Goal: Task Accomplishment & Management: Complete application form

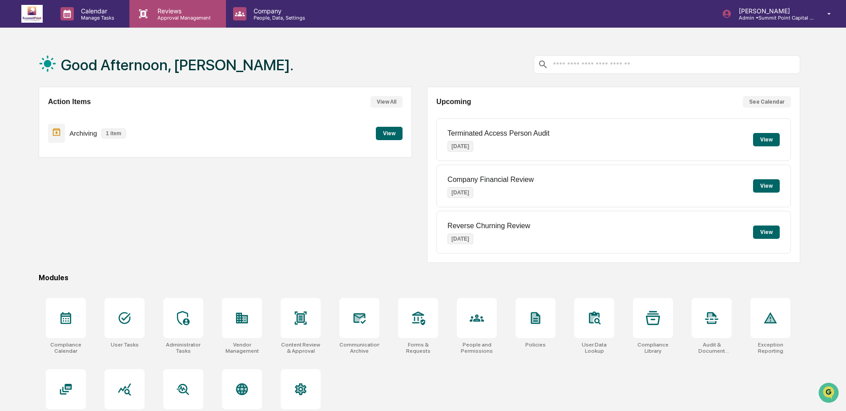
click at [174, 10] on p "Reviews" at bounding box center [182, 11] width 65 height 8
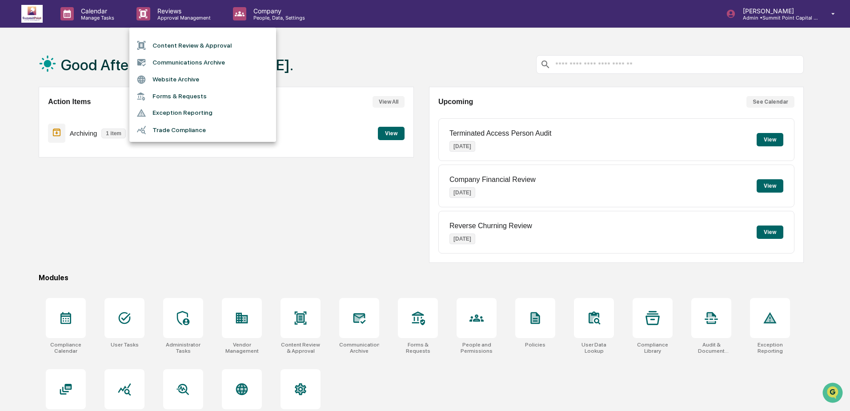
click at [199, 44] on li "Content Review & Approval" at bounding box center [202, 45] width 147 height 17
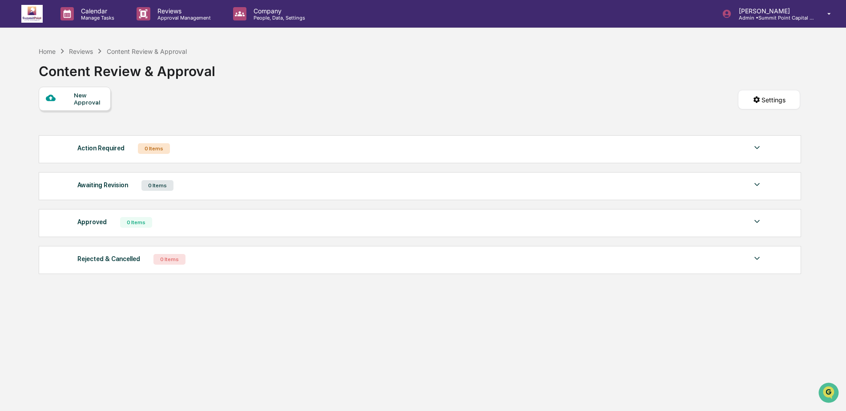
click at [78, 99] on div "New Approval" at bounding box center [89, 99] width 30 height 14
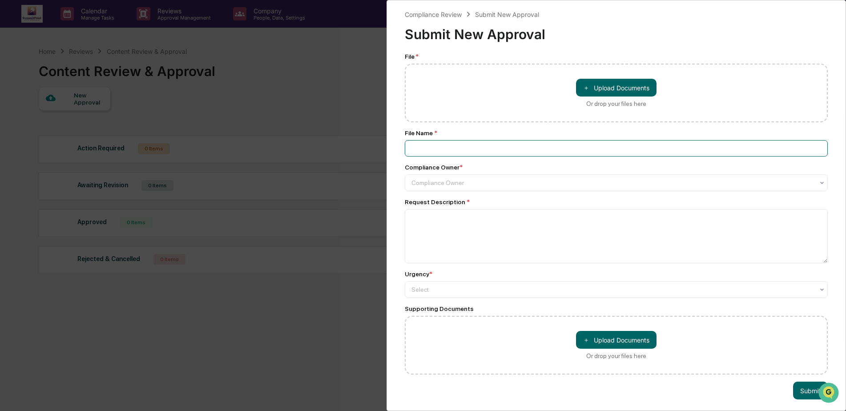
click at [523, 142] on input at bounding box center [616, 148] width 423 height 16
type input "**********"
type input "*"
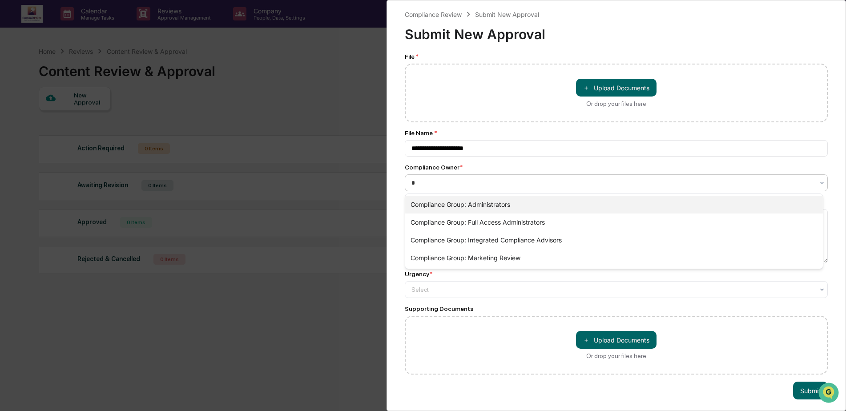
click at [535, 208] on div "Compliance Group: Administrators" at bounding box center [614, 205] width 418 height 18
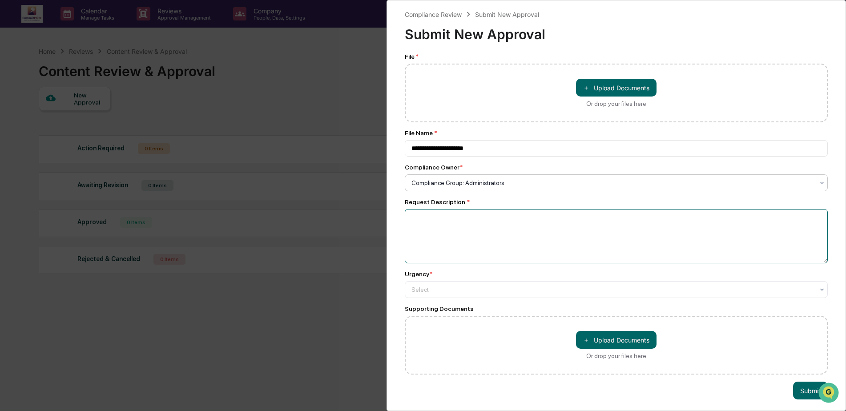
click at [450, 234] on textarea at bounding box center [616, 236] width 423 height 54
type textarea "**********"
drag, startPoint x: 442, startPoint y: 309, endPoint x: 444, endPoint y: 296, distance: 13.6
click at [442, 309] on div "Supporting Documents" at bounding box center [616, 308] width 423 height 7
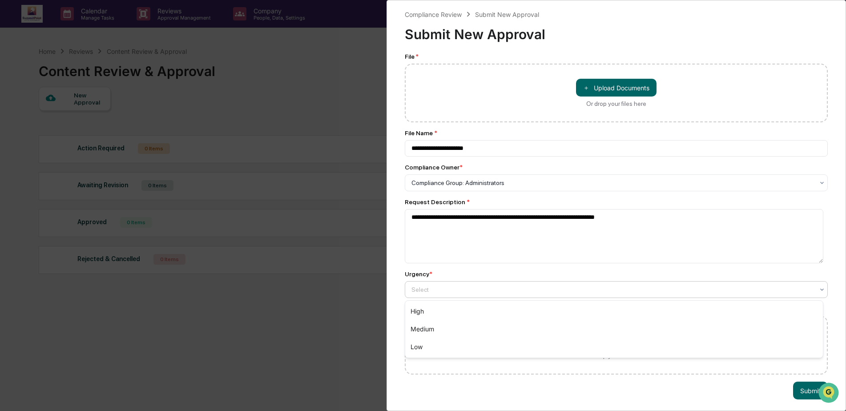
click at [446, 292] on div at bounding box center [612, 289] width 402 height 9
click at [437, 311] on div "High" at bounding box center [614, 311] width 418 height 18
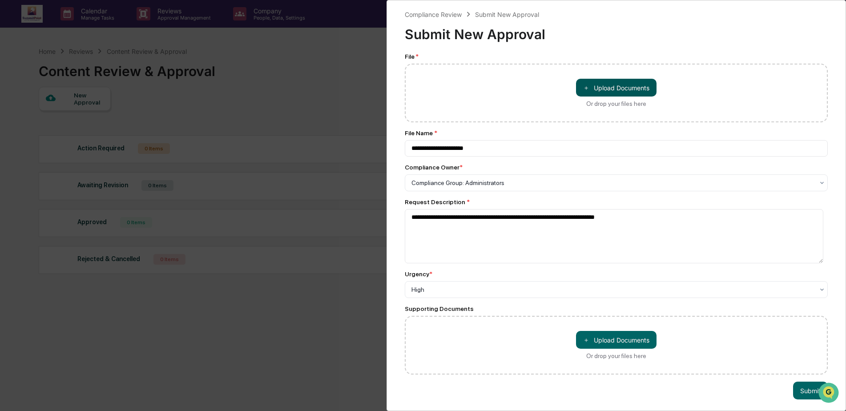
click at [615, 83] on button "＋ Upload Documents" at bounding box center [616, 88] width 80 height 18
type input "**********"
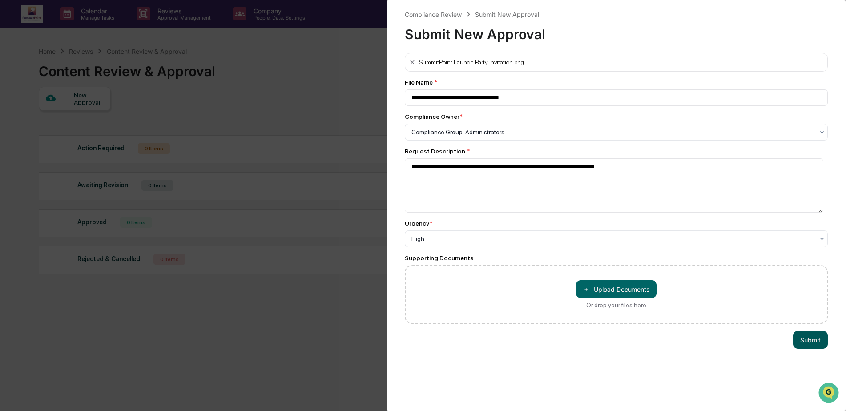
click at [815, 341] on button "Submit" at bounding box center [810, 340] width 35 height 18
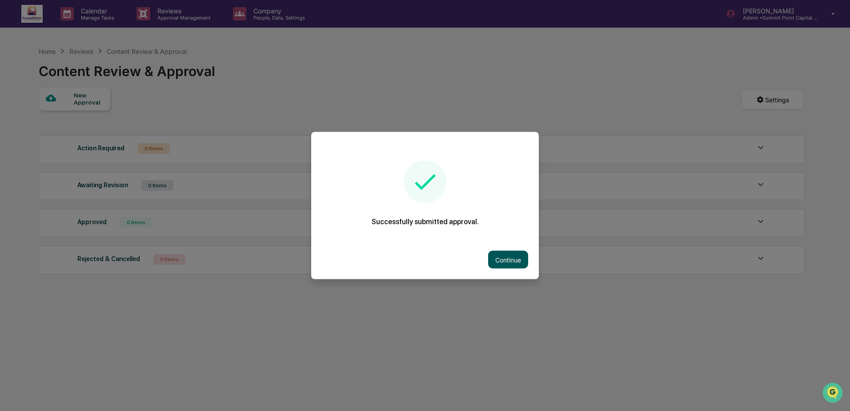
click at [502, 255] on button "Continue" at bounding box center [508, 260] width 40 height 18
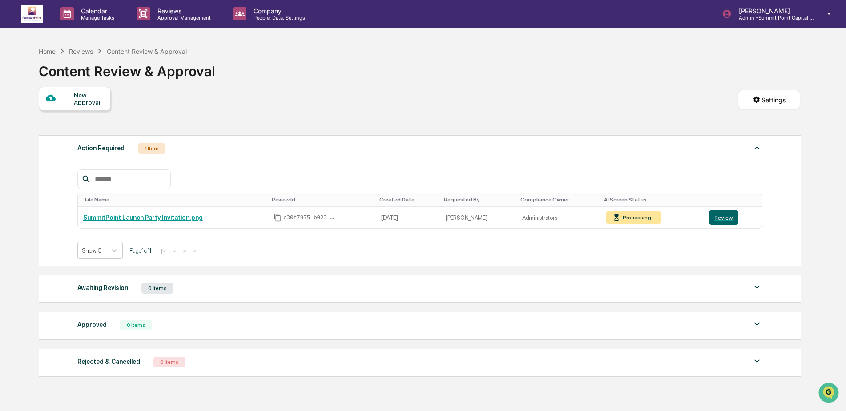
click at [340, 94] on div "New Approval Settings" at bounding box center [419, 109] width 761 height 44
click at [467, 85] on div "Home Reviews Content Review & Approval Content Review & Approval" at bounding box center [419, 64] width 761 height 44
click at [548, 75] on div "Home Reviews Content Review & Approval Content Review & Approval" at bounding box center [419, 64] width 761 height 44
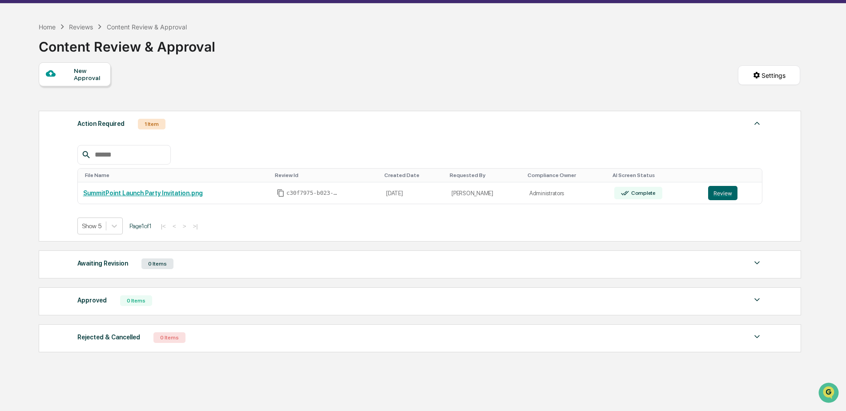
scroll to position [47, 0]
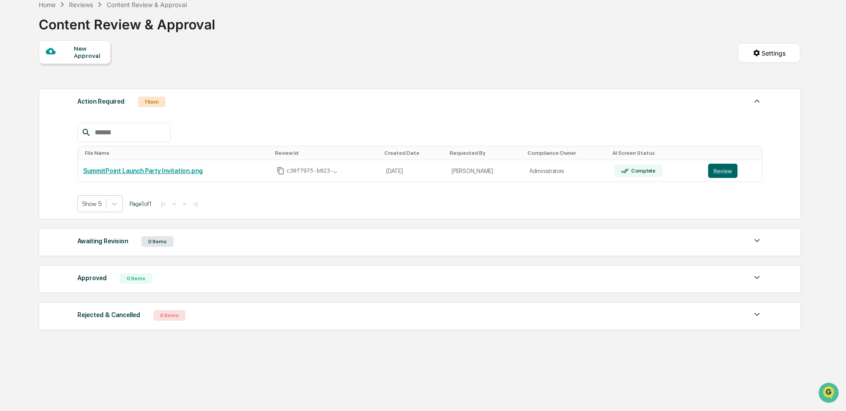
click at [287, 60] on div "New Approval Settings" at bounding box center [419, 62] width 761 height 44
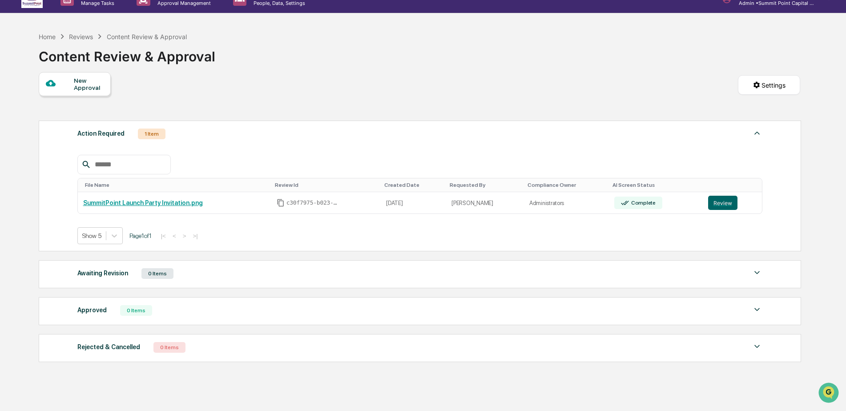
scroll to position [0, 0]
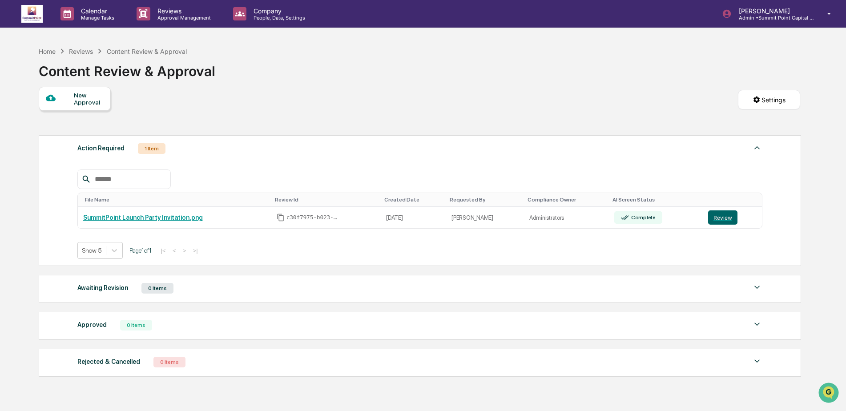
click at [606, 81] on div "Home Reviews Content Review & Approval Content Review & Approval" at bounding box center [419, 64] width 761 height 44
click at [480, 85] on div "Home Reviews Content Review & Approval Content Review & Approval" at bounding box center [419, 64] width 761 height 44
click at [149, 147] on div "1 Item" at bounding box center [152, 148] width 28 height 11
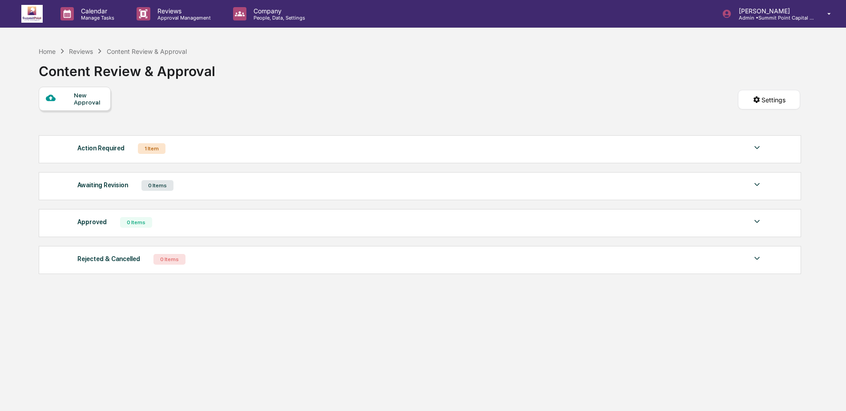
click at [147, 151] on div "1 Item" at bounding box center [152, 148] width 28 height 11
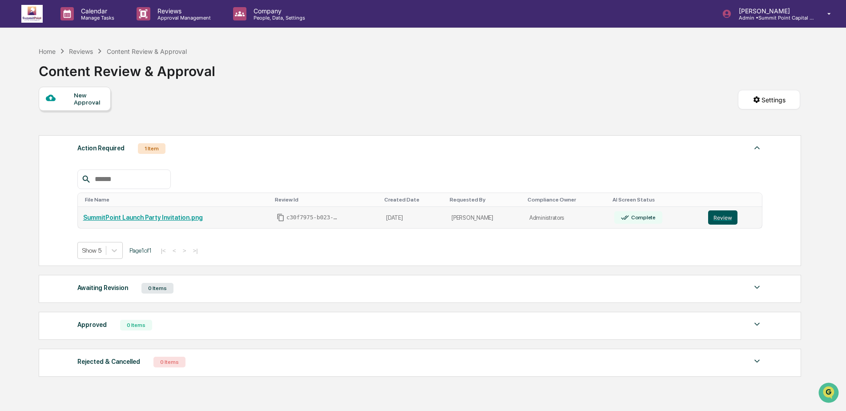
click at [719, 216] on button "Review" at bounding box center [722, 217] width 29 height 14
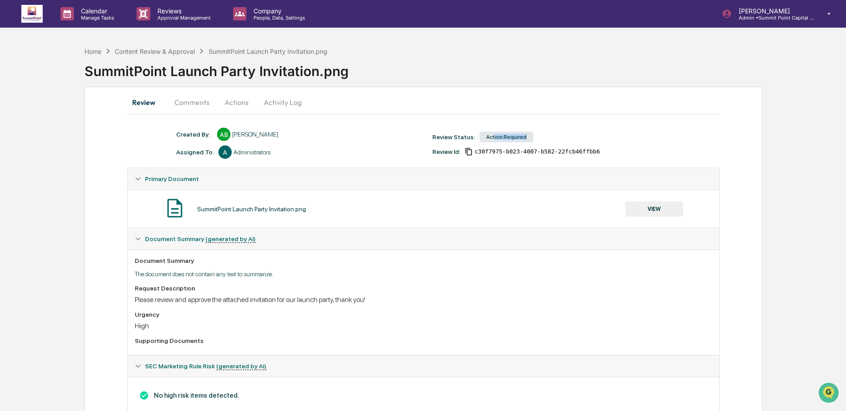
drag, startPoint x: 491, startPoint y: 135, endPoint x: 531, endPoint y: 134, distance: 39.6
click at [531, 134] on div "Review Status: Action Required" at bounding box center [556, 137] width 256 height 12
drag, startPoint x: 531, startPoint y: 134, endPoint x: 546, endPoint y: 132, distance: 14.8
click at [546, 132] on div "Review Status: Action Required" at bounding box center [556, 137] width 256 height 12
click at [643, 211] on button "VIEW" at bounding box center [654, 208] width 58 height 15
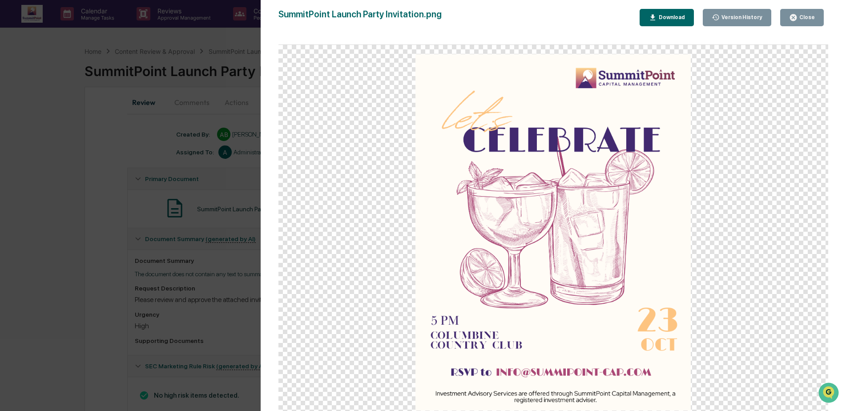
click at [822, 20] on button "Close" at bounding box center [802, 17] width 44 height 17
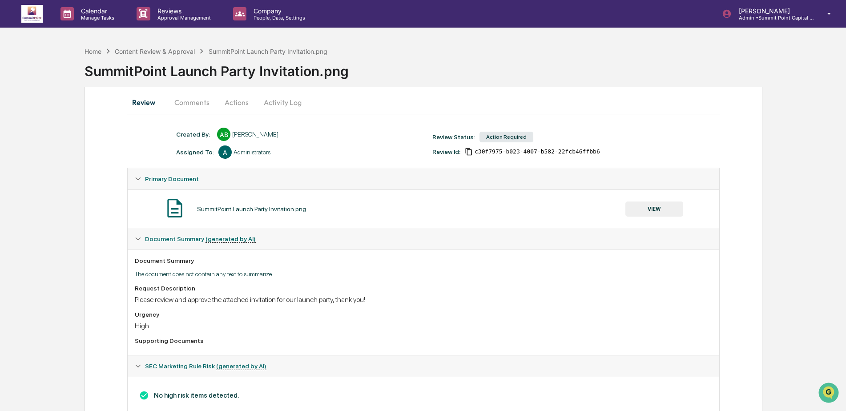
click at [495, 268] on div "Document Summary The document does not contain any text to summarize. Request D…" at bounding box center [423, 301] width 591 height 105
click at [198, 111] on button "Comments" at bounding box center [191, 102] width 49 height 21
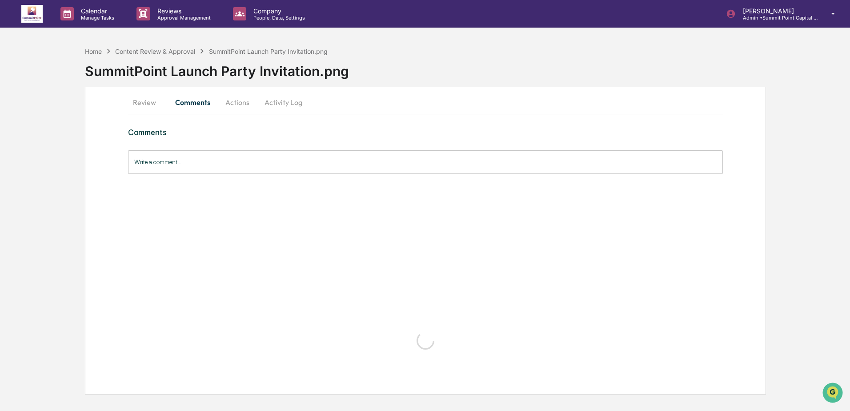
click at [241, 98] on button "Actions" at bounding box center [237, 102] width 40 height 21
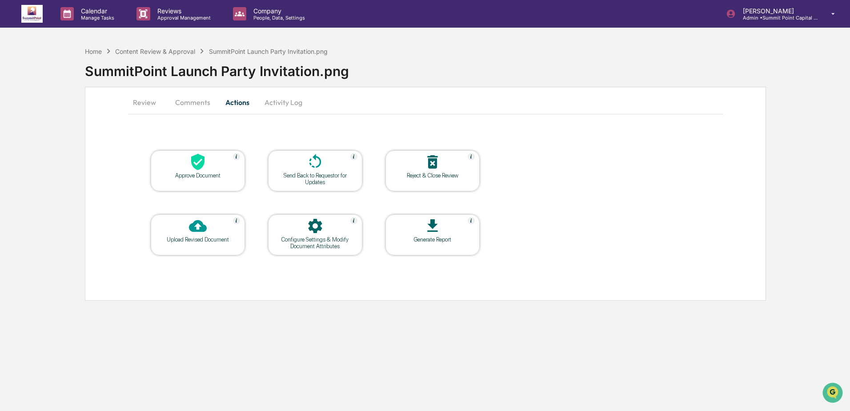
click at [144, 102] on button "Review" at bounding box center [148, 102] width 40 height 21
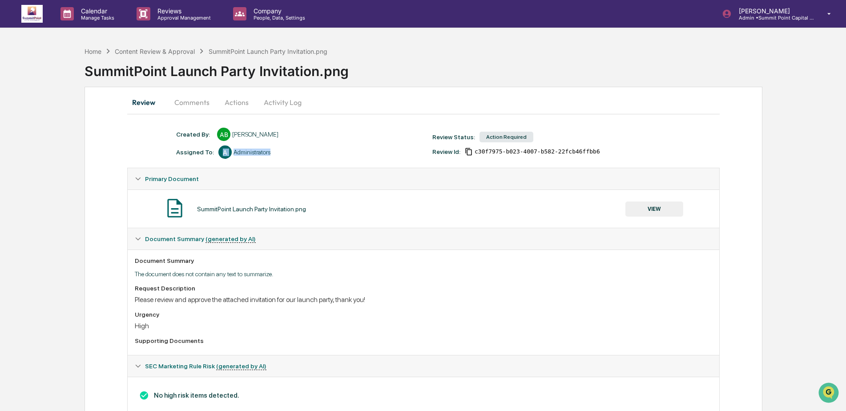
drag, startPoint x: 281, startPoint y: 150, endPoint x: 213, endPoint y: 150, distance: 67.1
click at [213, 150] on div "Assigned To: A Administrators" at bounding box center [300, 151] width 256 height 13
drag, startPoint x: 213, startPoint y: 150, endPoint x: 290, endPoint y: 152, distance: 76.5
click at [290, 152] on div "Assigned To: A Administrators" at bounding box center [300, 151] width 256 height 13
click at [193, 100] on button "Comments" at bounding box center [191, 102] width 49 height 21
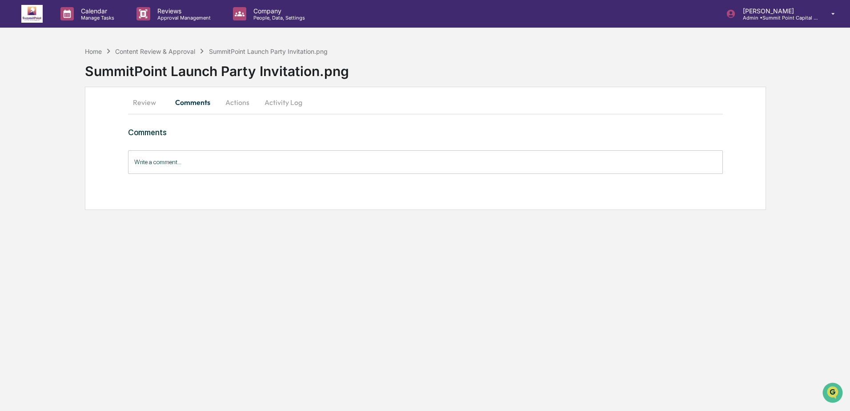
click at [246, 102] on button "Actions" at bounding box center [237, 102] width 40 height 21
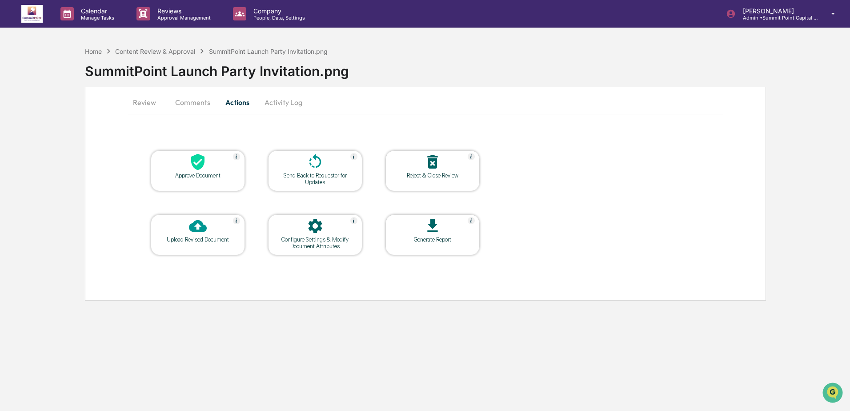
click at [314, 239] on div "Configure Settings & Modify Document Attributes" at bounding box center [315, 242] width 80 height 13
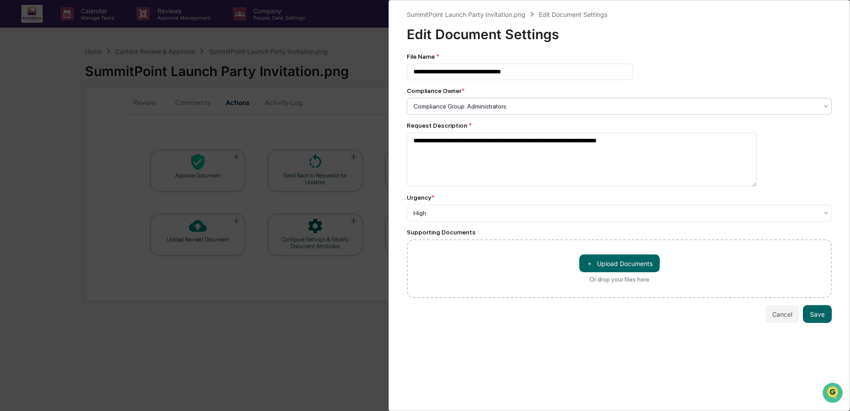
click at [493, 110] on div at bounding box center [616, 106] width 405 height 9
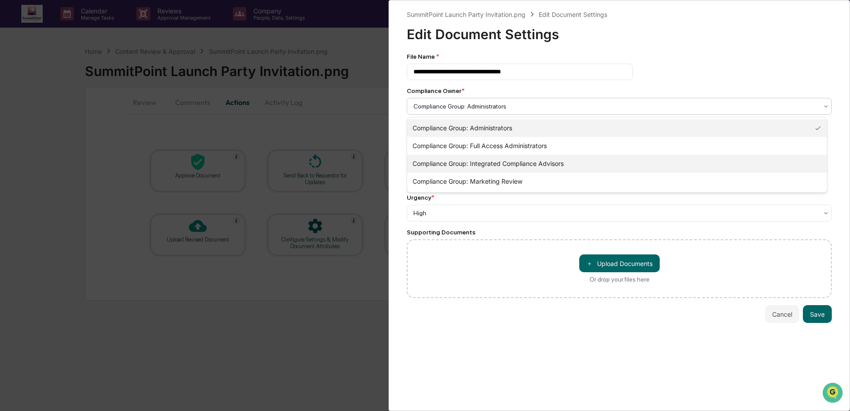
click at [511, 160] on div "Compliance Group: Integrated Compliance Advisors" at bounding box center [617, 164] width 420 height 18
click at [559, 114] on div "Compliance Group: Integrated Compliance Advisors" at bounding box center [619, 106] width 425 height 17
click at [545, 162] on div "Compliance Group: Integrated Compliance Advisors" at bounding box center [617, 164] width 420 height 18
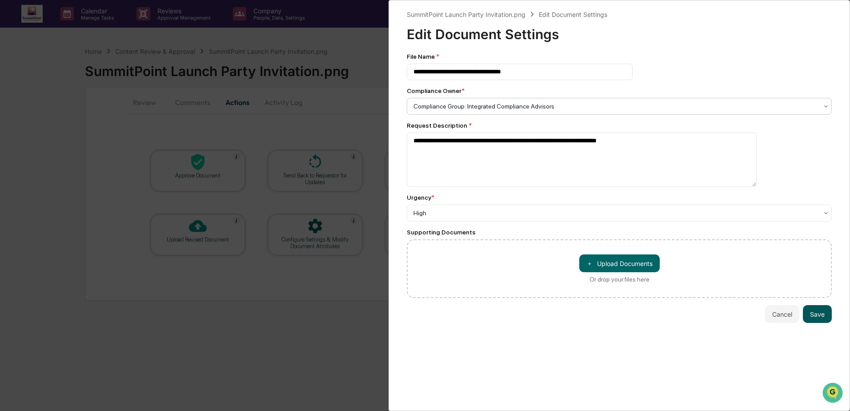
click at [820, 317] on button "Save" at bounding box center [817, 314] width 29 height 18
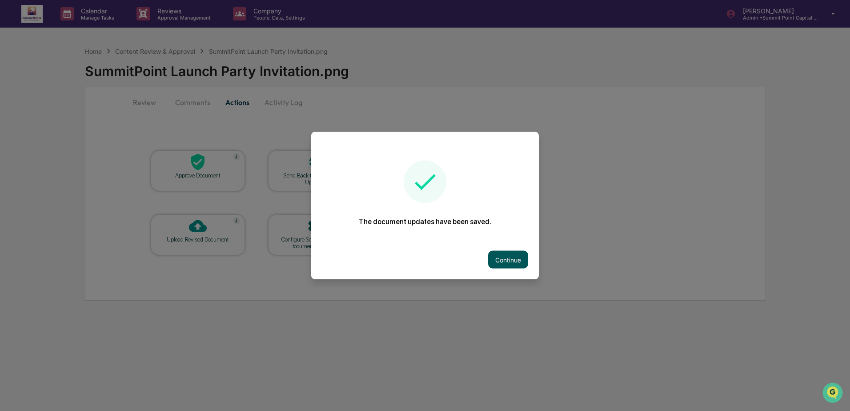
click at [494, 251] on button "Continue" at bounding box center [508, 260] width 40 height 18
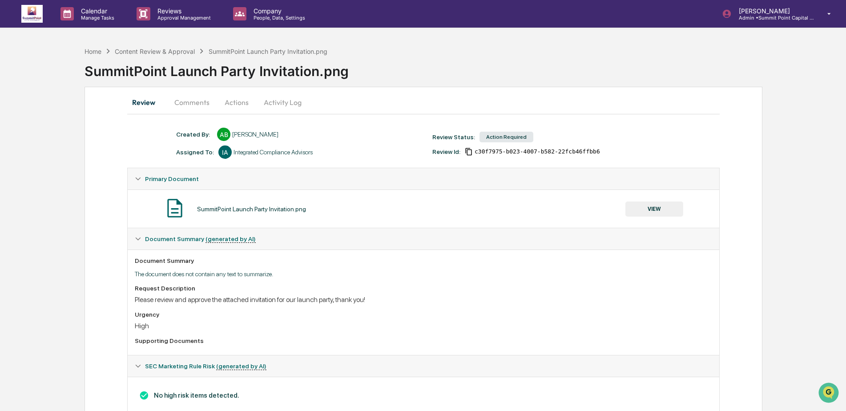
click at [238, 102] on button "Actions" at bounding box center [237, 102] width 40 height 21
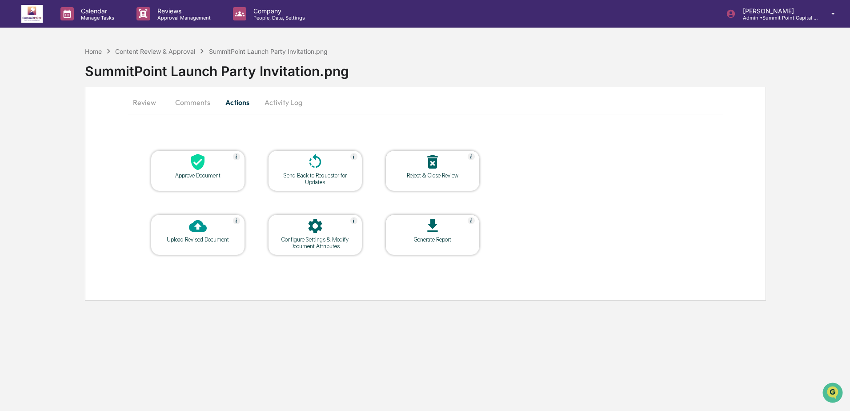
click at [305, 231] on div at bounding box center [315, 226] width 89 height 19
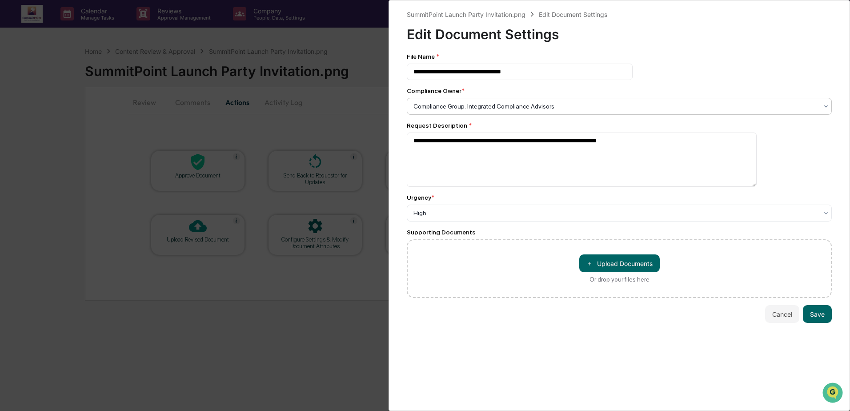
click at [486, 108] on div at bounding box center [616, 106] width 405 height 9
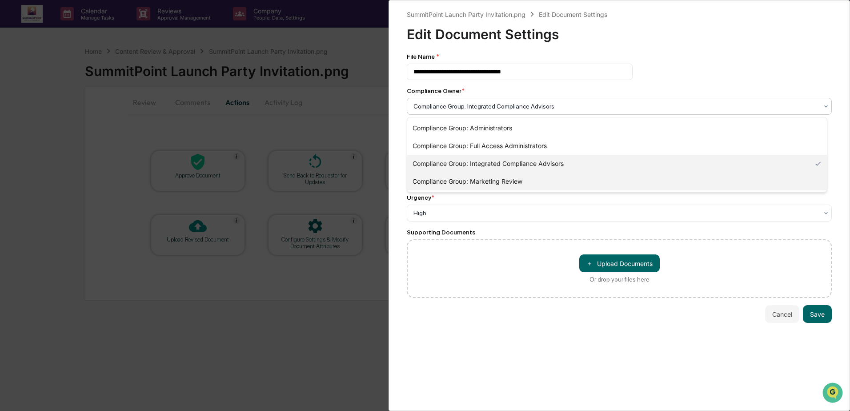
click at [505, 182] on div "Compliance Group: Marketing Review" at bounding box center [617, 182] width 420 height 18
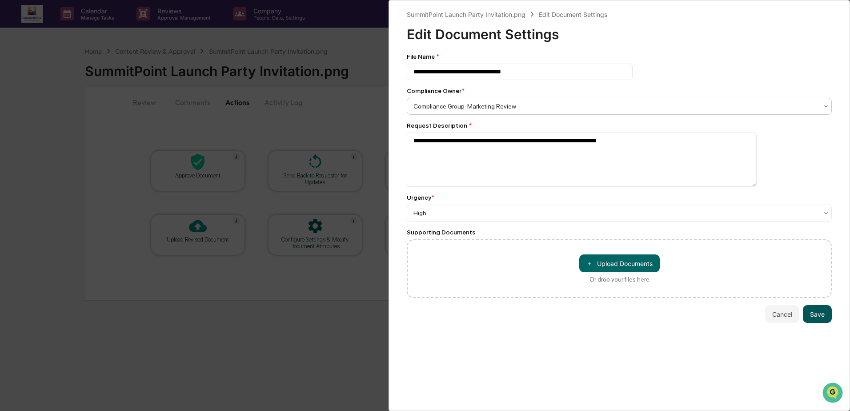
click at [820, 317] on button "Save" at bounding box center [817, 314] width 29 height 18
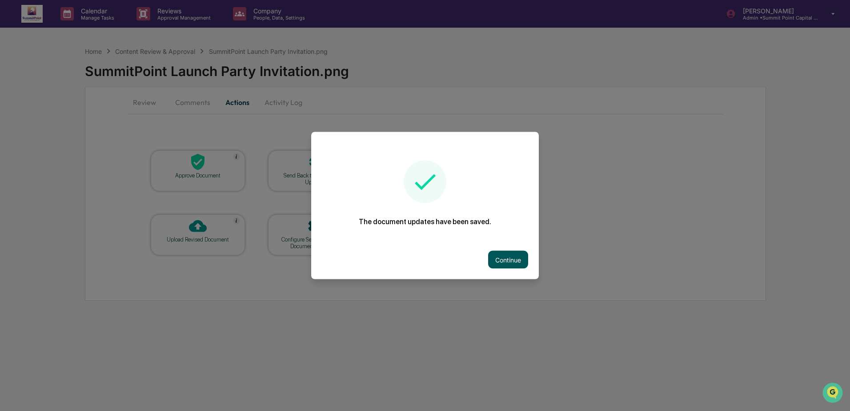
click at [519, 262] on button "Continue" at bounding box center [508, 260] width 40 height 18
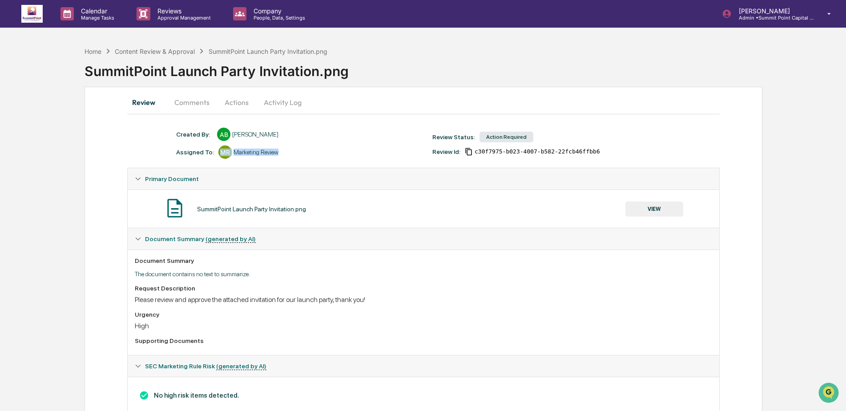
drag, startPoint x: 286, startPoint y: 150, endPoint x: 219, endPoint y: 150, distance: 66.7
click at [219, 150] on div "Assigned To: MR Marketing Review" at bounding box center [300, 151] width 256 height 13
drag, startPoint x: 219, startPoint y: 150, endPoint x: 197, endPoint y: 104, distance: 50.7
click at [197, 104] on button "Comments" at bounding box center [191, 102] width 49 height 21
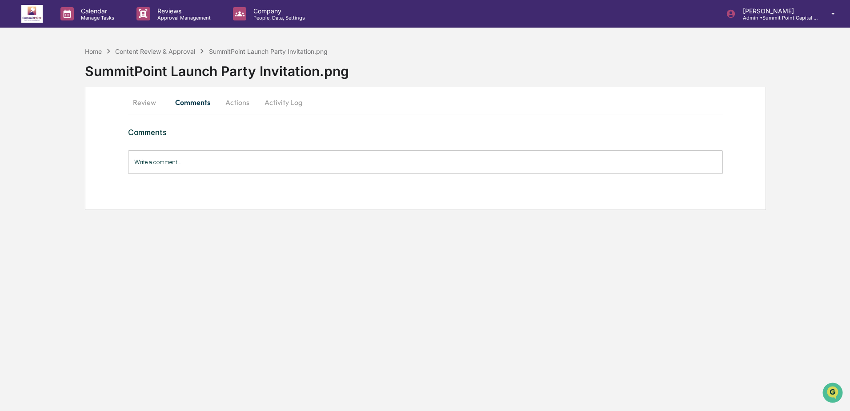
click at [251, 102] on button "Actions" at bounding box center [237, 102] width 40 height 21
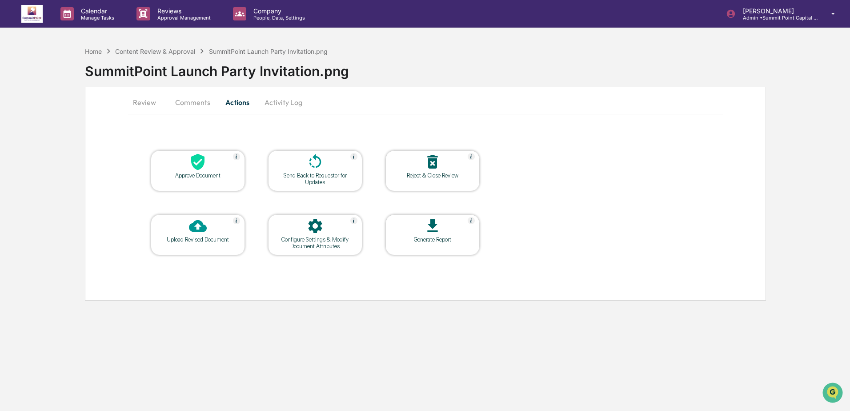
click at [98, 41] on div "Calendar Manage Tasks Reviews Approval Management Company People, Data, Setting…" at bounding box center [425, 205] width 850 height 411
click at [97, 54] on div "Home" at bounding box center [93, 52] width 17 height 8
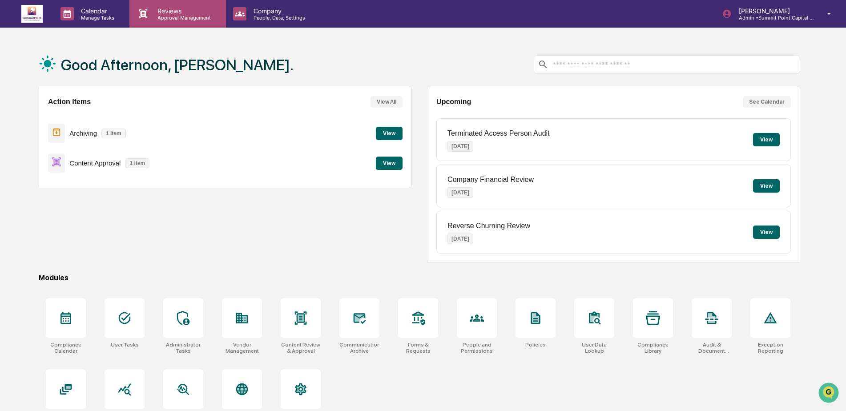
click at [181, 13] on p "Reviews" at bounding box center [182, 11] width 65 height 8
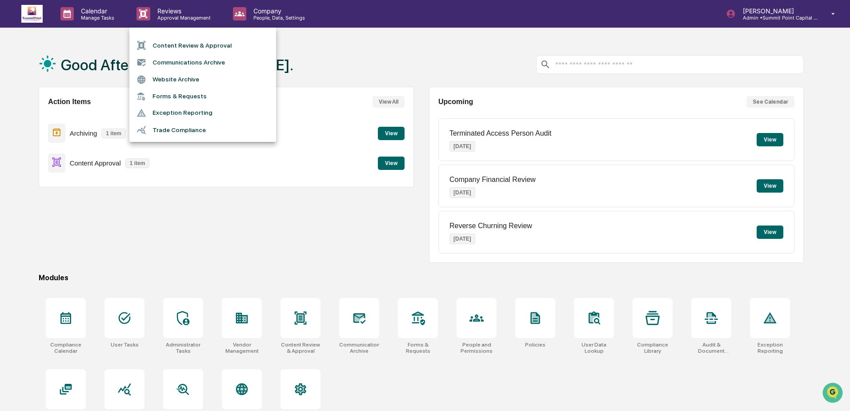
click at [188, 49] on li "Content Review & Approval" at bounding box center [202, 45] width 147 height 17
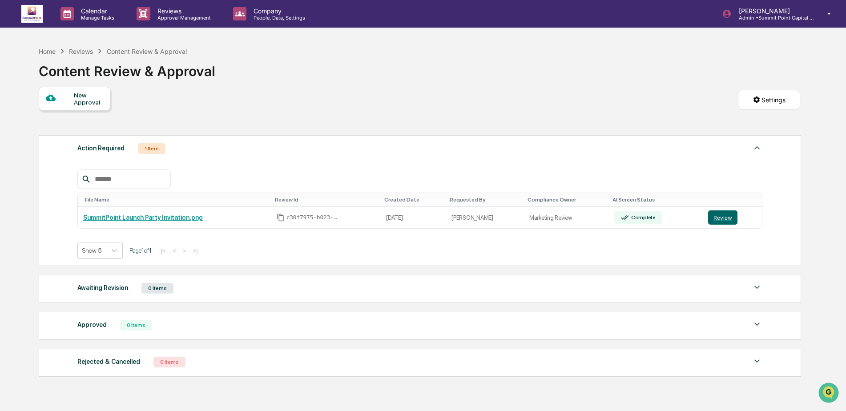
click at [454, 137] on div "Action Required 1 Item File Name Review Id Created Date Requested By Compliance…" at bounding box center [420, 200] width 762 height 131
click at [179, 216] on link "SummitPoint Launch Party Invitation.png" at bounding box center [143, 217] width 120 height 7
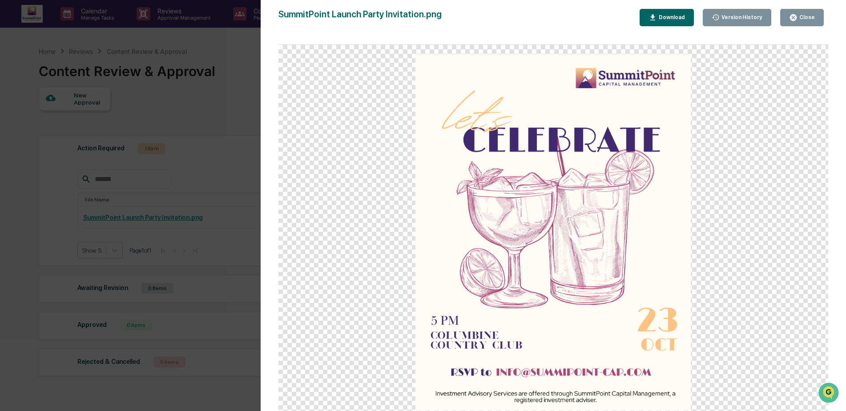
click at [810, 16] on div "Close" at bounding box center [805, 17] width 17 height 6
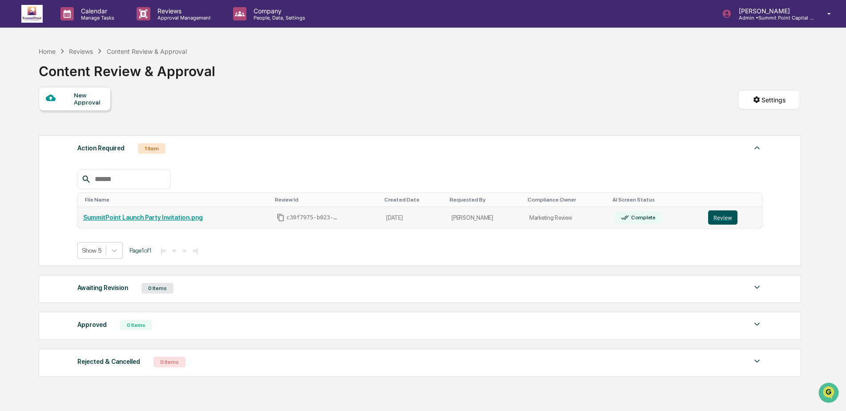
click at [719, 213] on button "Review" at bounding box center [722, 217] width 29 height 14
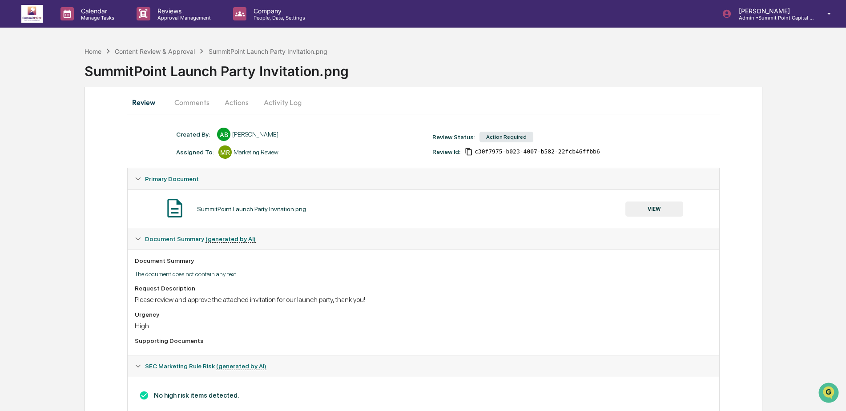
click at [232, 107] on button "Actions" at bounding box center [237, 102] width 40 height 21
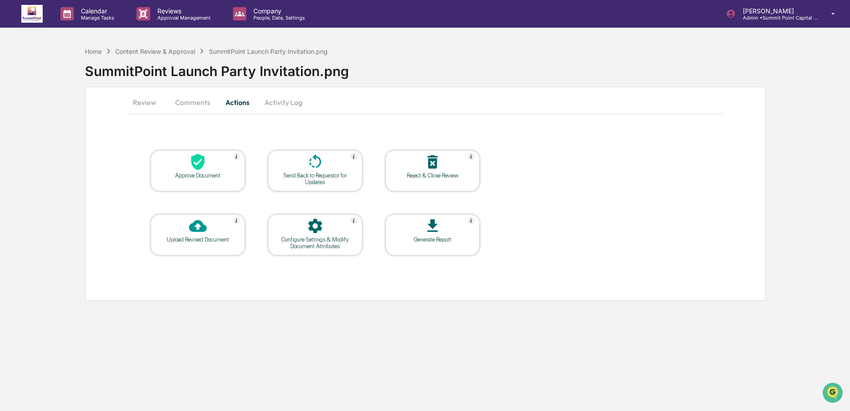
click at [317, 241] on div "Configure Settings & Modify Document Attributes" at bounding box center [315, 242] width 80 height 13
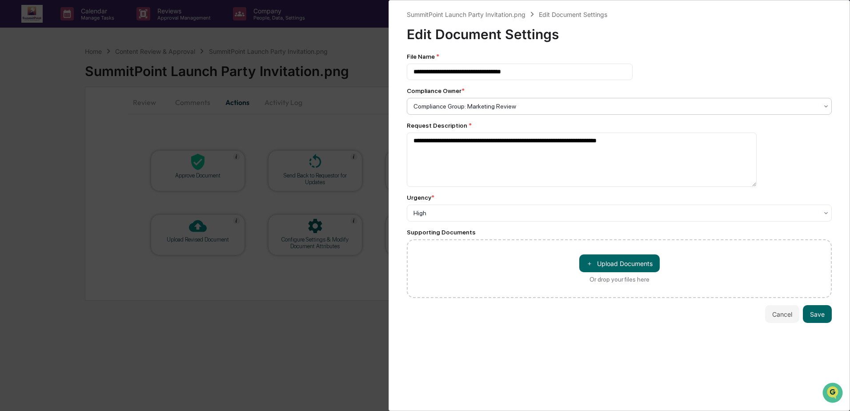
click at [532, 106] on div at bounding box center [616, 106] width 405 height 9
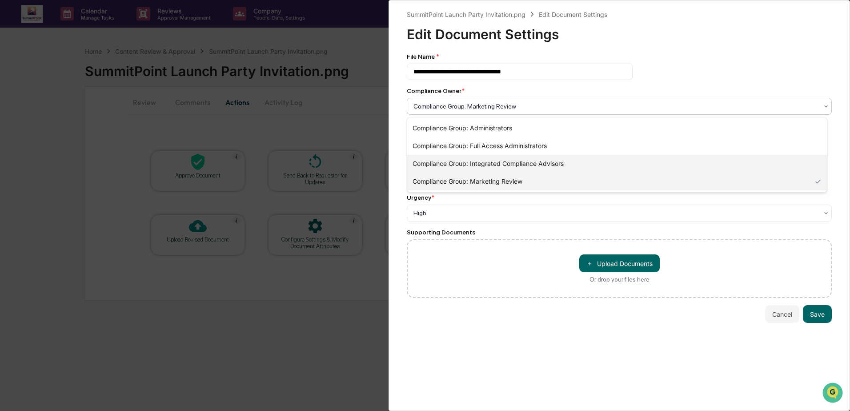
click at [512, 161] on div "Compliance Group: Integrated Compliance Advisors" at bounding box center [617, 164] width 420 height 18
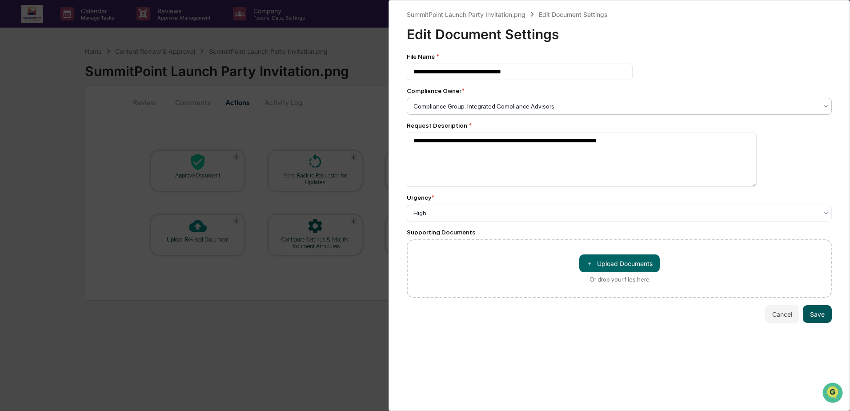
click at [813, 321] on button "Save" at bounding box center [817, 314] width 29 height 18
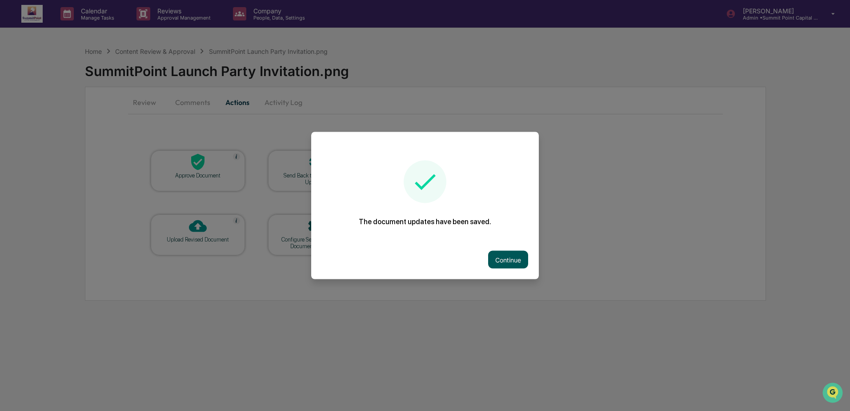
click at [501, 254] on button "Continue" at bounding box center [508, 260] width 40 height 18
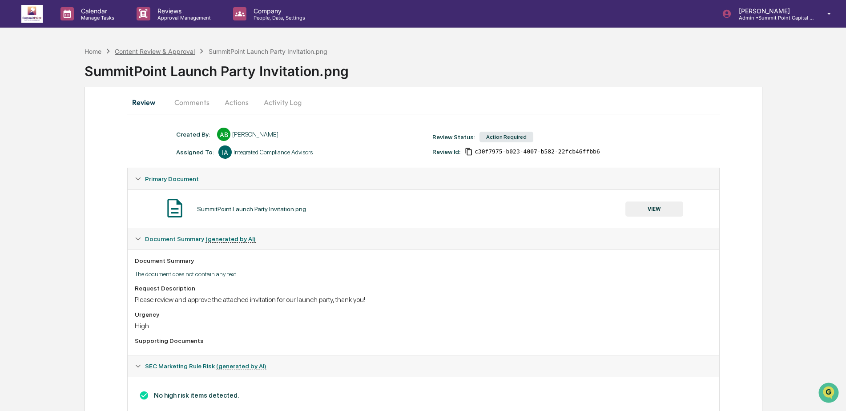
click at [138, 50] on div "Content Review & Approval" at bounding box center [155, 52] width 80 height 8
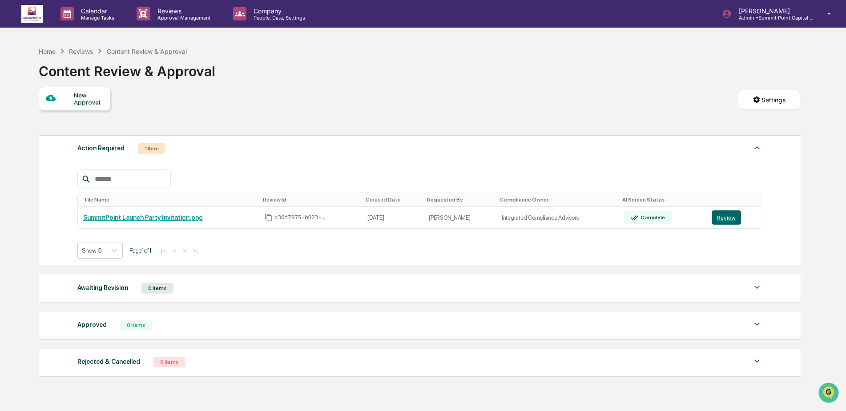
click at [681, 23] on div "Calendar Manage Tasks Reviews Approval Management Company People, Data, Setting…" at bounding box center [423, 14] width 846 height 28
click at [769, 107] on html "Calendar Manage Tasks Reviews Approval Management Company People, Data, Setting…" at bounding box center [423, 205] width 846 height 411
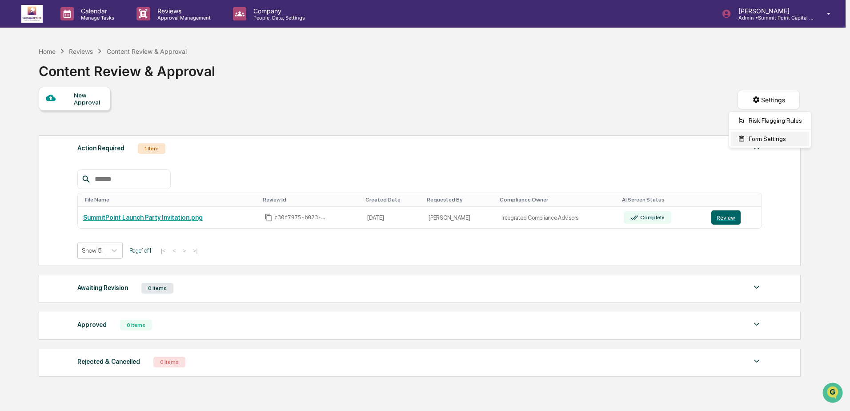
click at [776, 144] on div "Form Settings" at bounding box center [770, 139] width 78 height 14
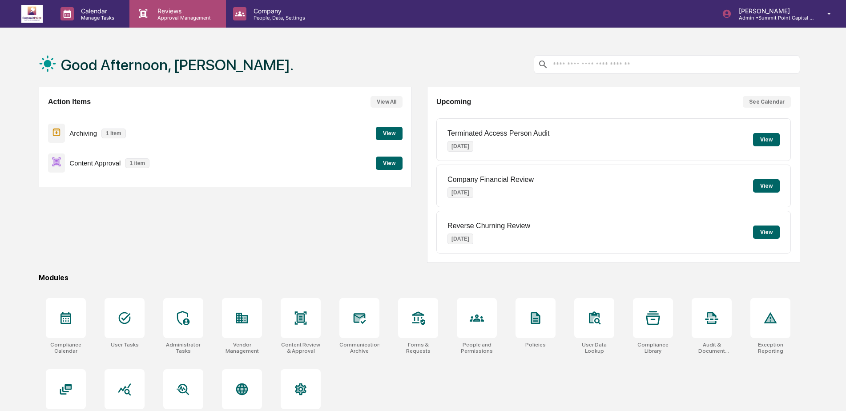
click at [193, 13] on p "Reviews" at bounding box center [182, 11] width 65 height 8
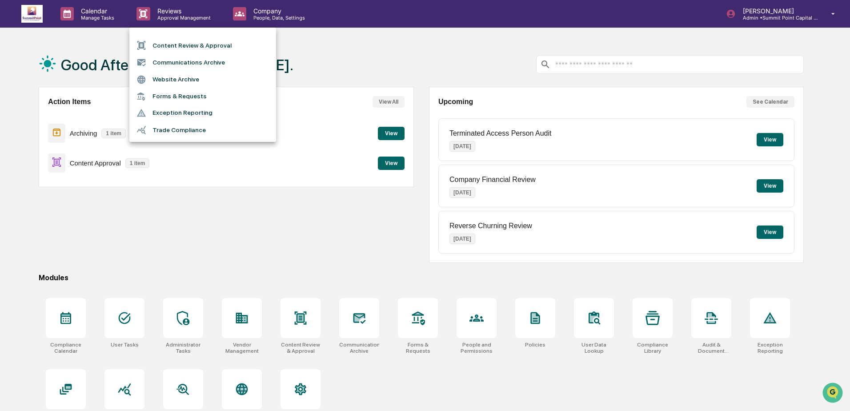
click at [196, 44] on li "Content Review & Approval" at bounding box center [202, 45] width 147 height 17
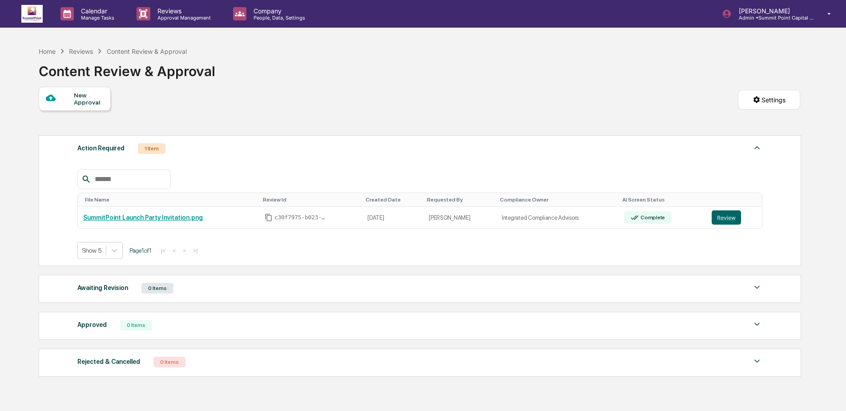
click at [478, 67] on div "Home Reviews Content Review & Approval Content Review & Approval" at bounding box center [419, 64] width 761 height 44
click at [450, 142] on div "Action Required 1 Item" at bounding box center [419, 148] width 685 height 12
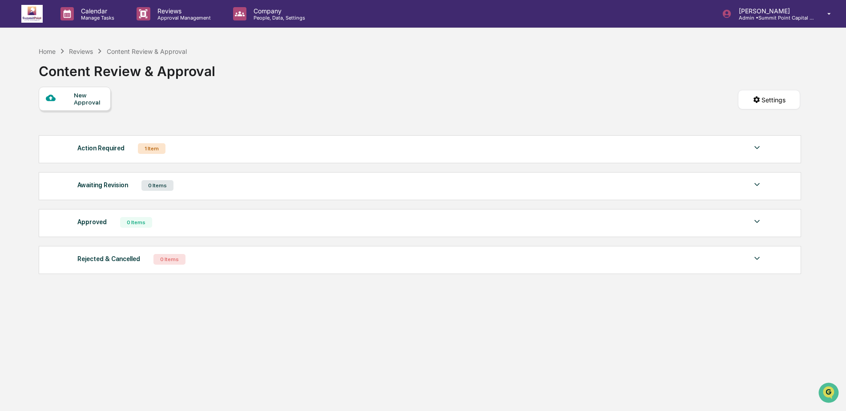
click at [460, 145] on div "Action Required 1 Item" at bounding box center [419, 148] width 685 height 12
